Goal: Information Seeking & Learning: Learn about a topic

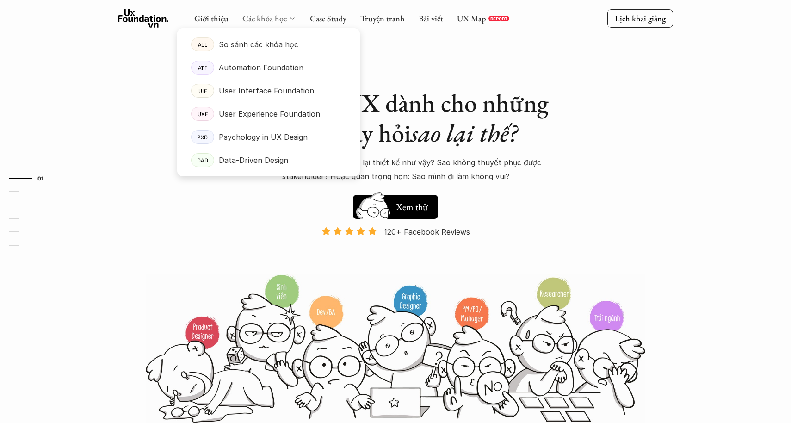
click at [271, 19] on link "Các khóa học" at bounding box center [264, 18] width 44 height 11
click at [258, 18] on link "Các khóa học" at bounding box center [264, 18] width 44 height 11
click at [283, 113] on p "User Experience Foundation" at bounding box center [269, 114] width 101 height 14
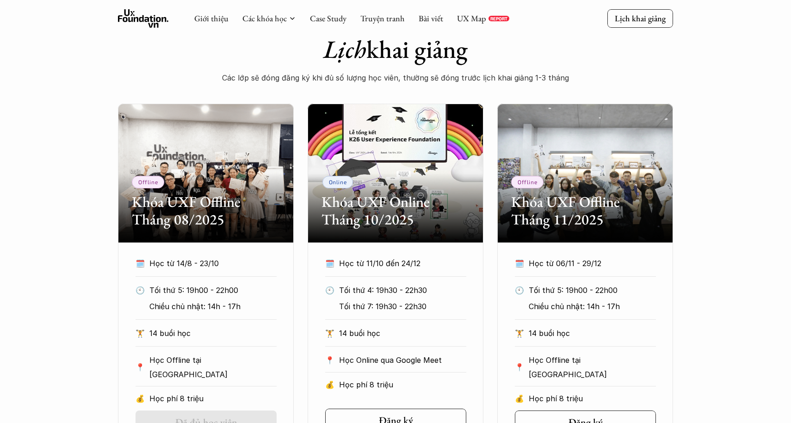
scroll to position [291, 0]
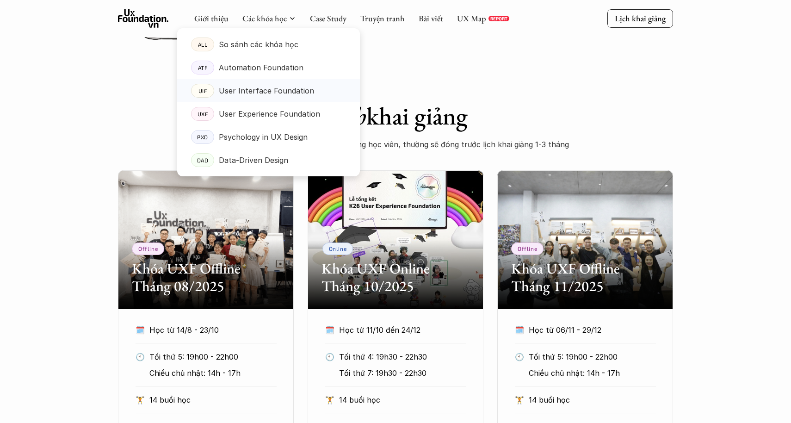
click at [277, 88] on p "User Interface Foundation" at bounding box center [266, 91] width 95 height 14
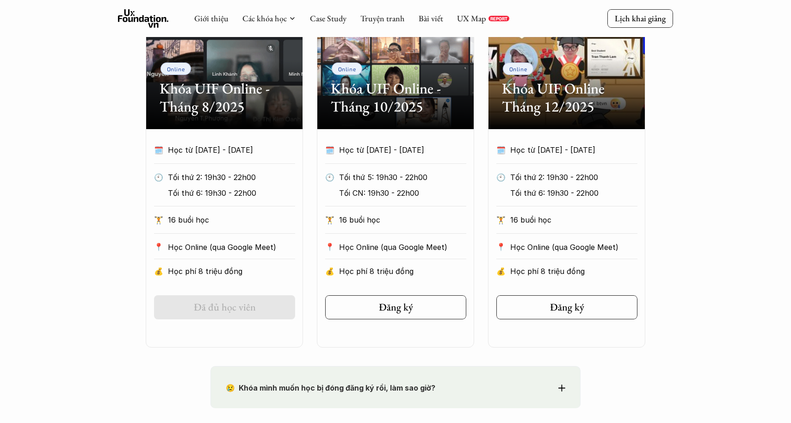
scroll to position [149, 0]
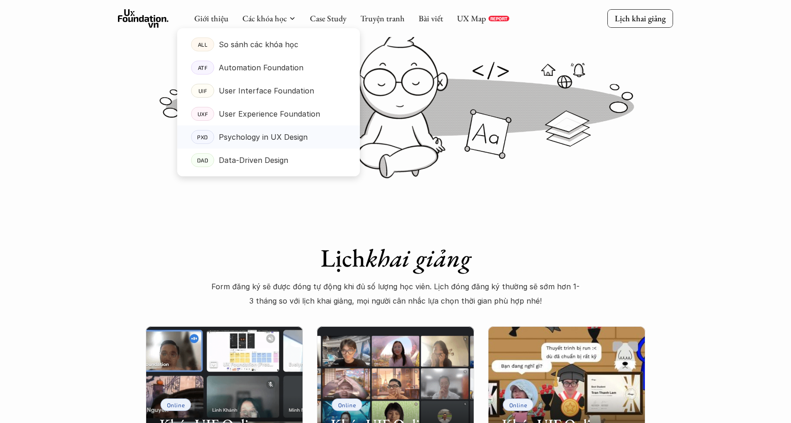
click at [271, 141] on p "Psychology in UX Design" at bounding box center [263, 137] width 89 height 14
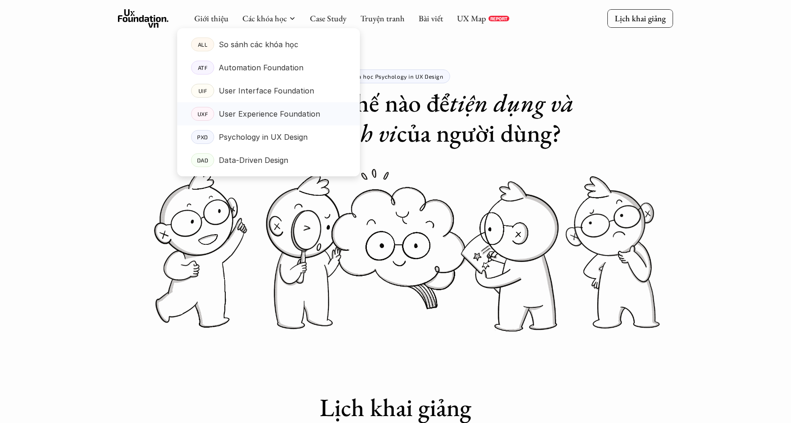
click at [283, 112] on p "User Experience Foundation" at bounding box center [269, 114] width 101 height 14
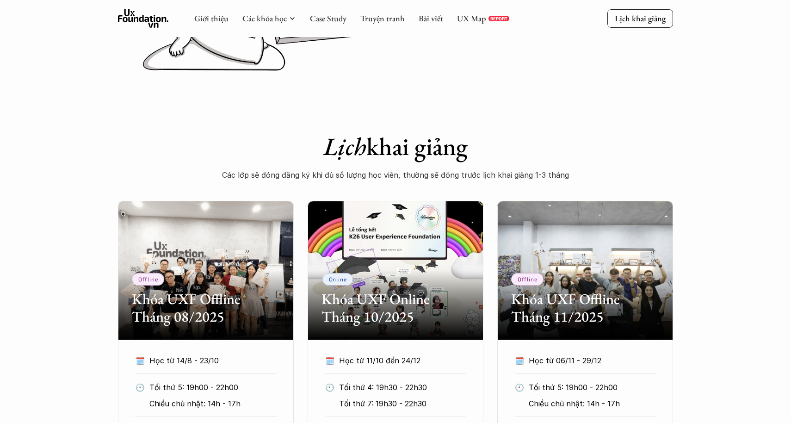
scroll to position [243, 0]
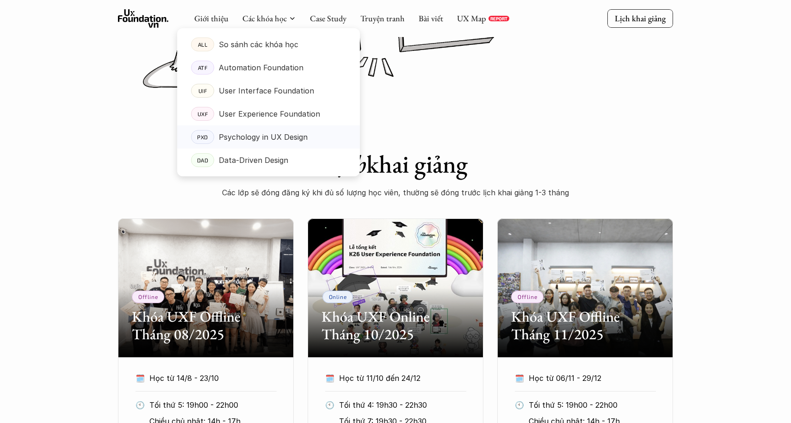
click at [267, 137] on p "Psychology in UX Design" at bounding box center [263, 137] width 89 height 14
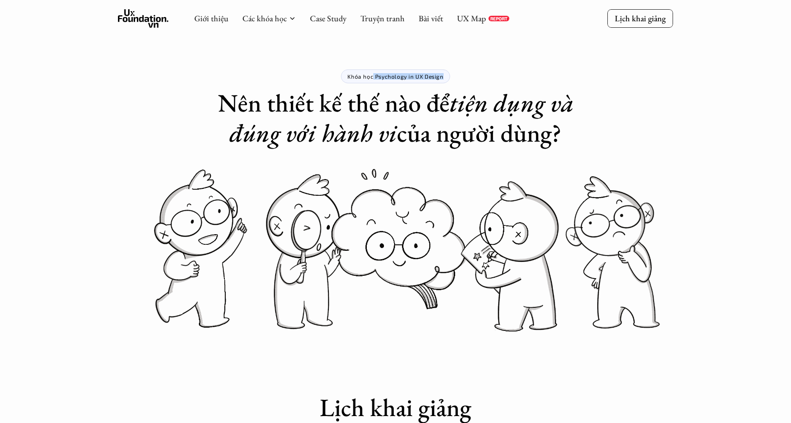
drag, startPoint x: 374, startPoint y: 76, endPoint x: 445, endPoint y: 78, distance: 71.7
click at [445, 78] on div "Khóa học Psychology in UX Design" at bounding box center [395, 76] width 109 height 14
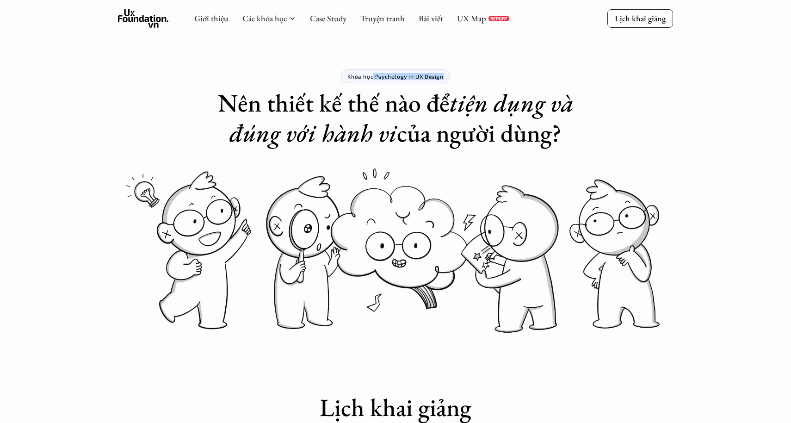
copy p "Psychology in UX Design"
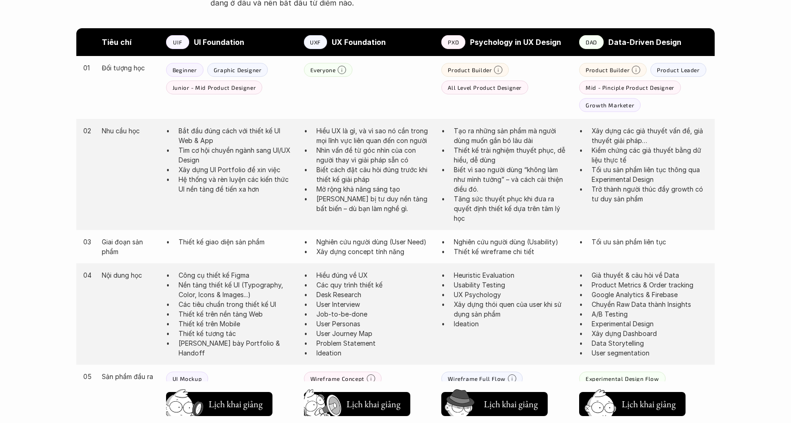
scroll to position [502, 0]
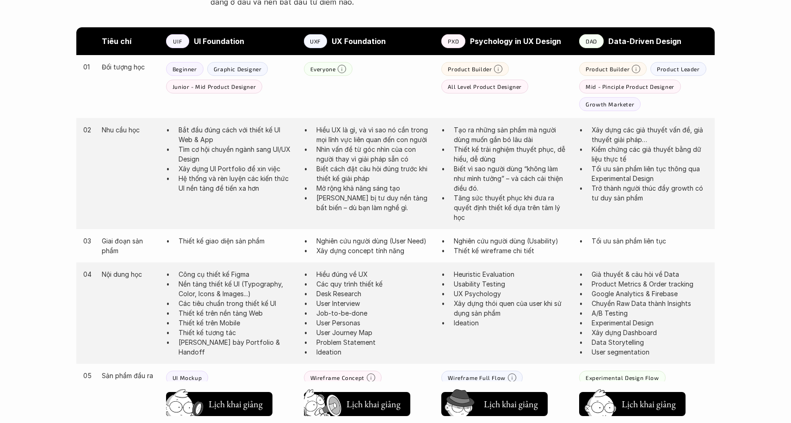
click at [9, 302] on div "Giới thiệu Các khóa học Case Study Truyện tranh Bài viết UX Map REPORT Lịch kha…" at bounding box center [395, 347] width 791 height 1698
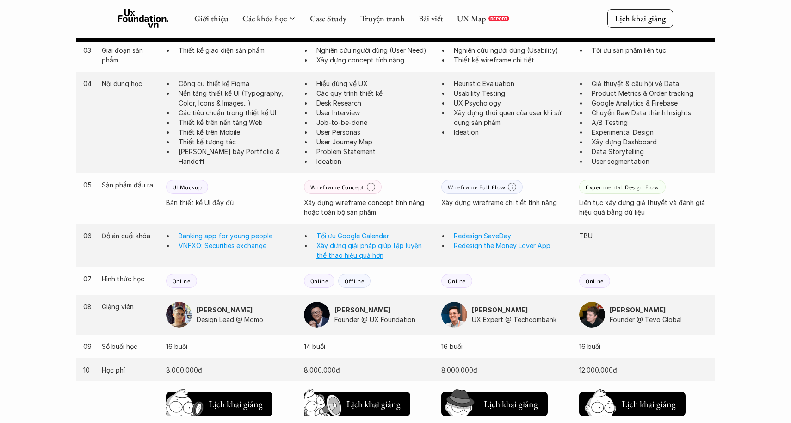
scroll to position [692, 0]
click at [490, 232] on link "Redesign SaveDay" at bounding box center [482, 236] width 57 height 8
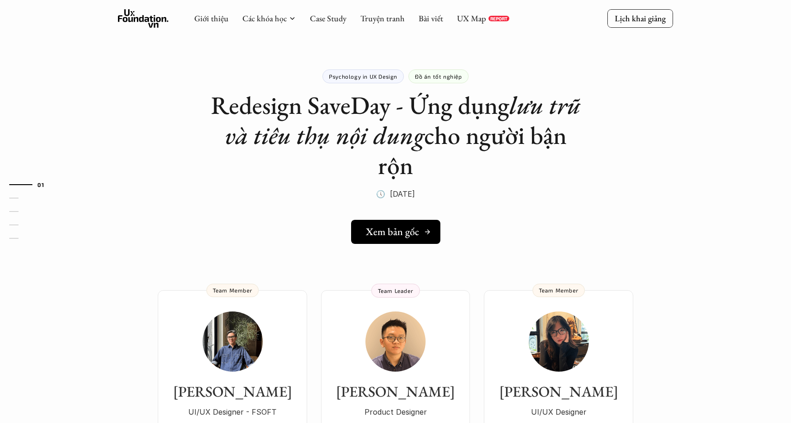
click at [417, 235] on h5 "Xem bản gốc" at bounding box center [392, 232] width 53 height 12
